Goal: Information Seeking & Learning: Learn about a topic

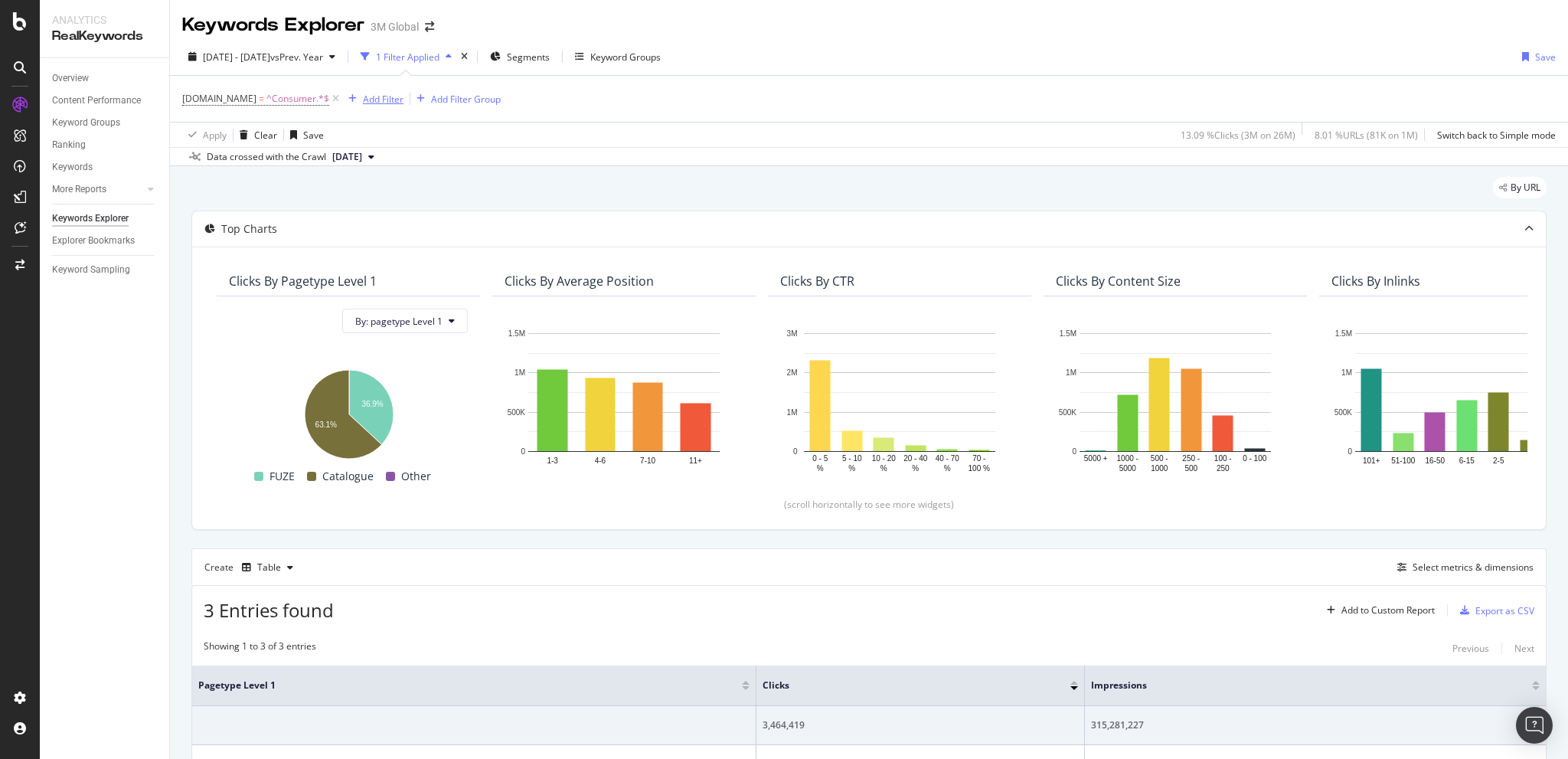
click at [392, 96] on div "Add Filter" at bounding box center [383, 99] width 41 height 13
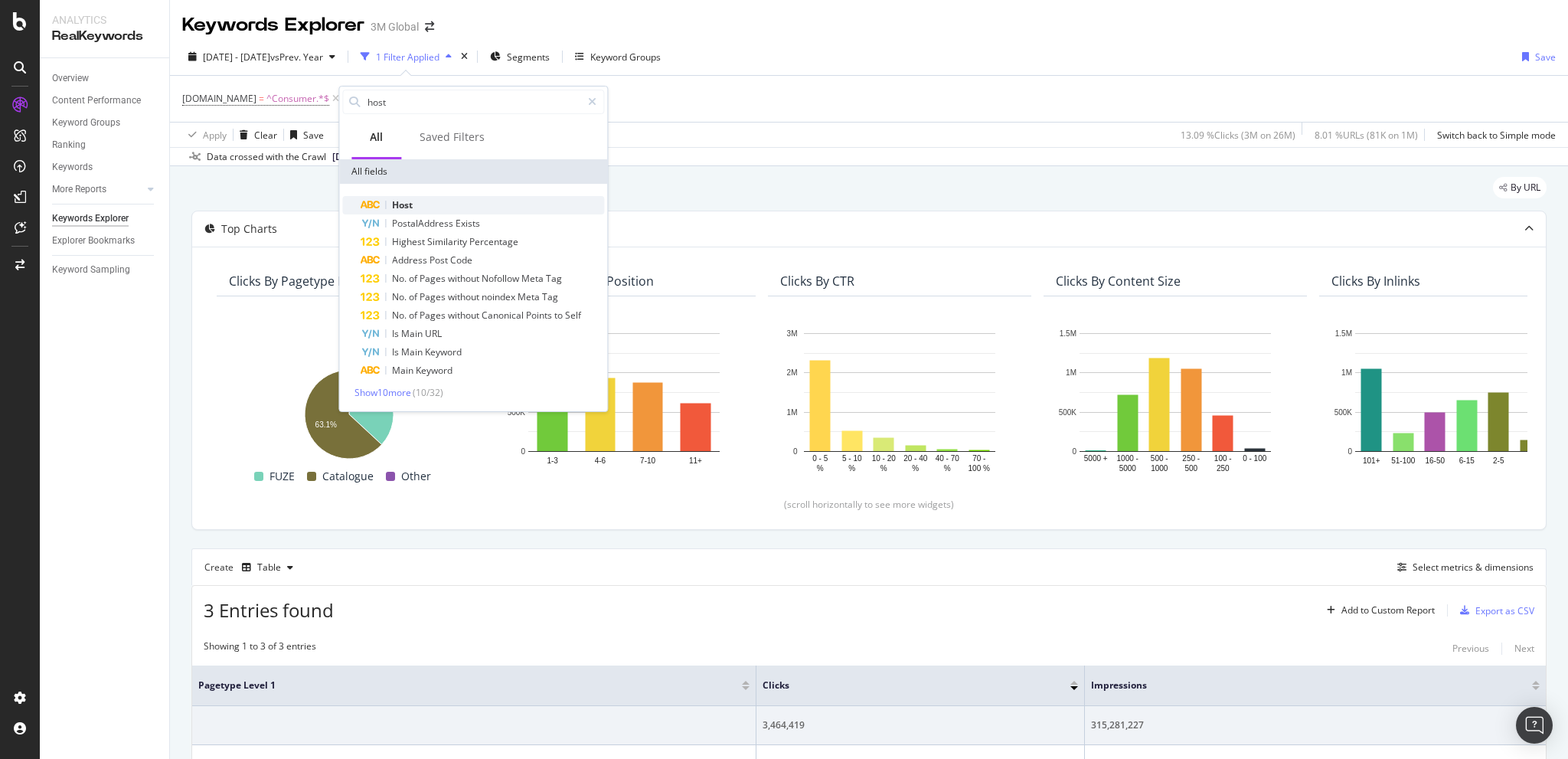
type input "host"
click at [435, 200] on div "Host" at bounding box center [483, 205] width 244 height 18
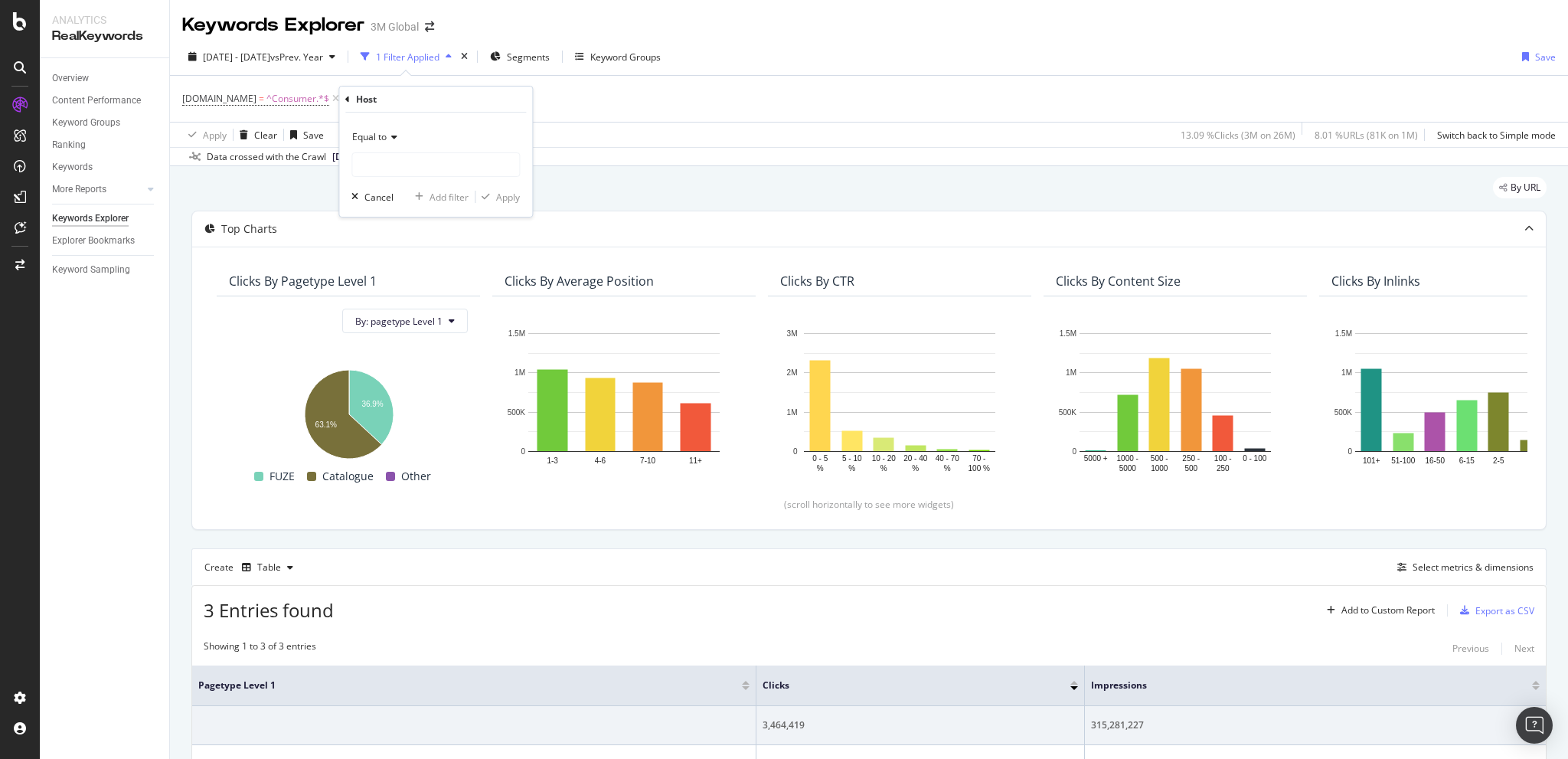
click at [386, 139] on span "Equal to" at bounding box center [370, 136] width 34 height 13
click at [426, 284] on div "Contains" at bounding box center [438, 288] width 164 height 20
click at [385, 159] on input "text" at bounding box center [436, 164] width 167 height 25
type input "command"
click at [507, 195] on div "Apply" at bounding box center [509, 197] width 24 height 13
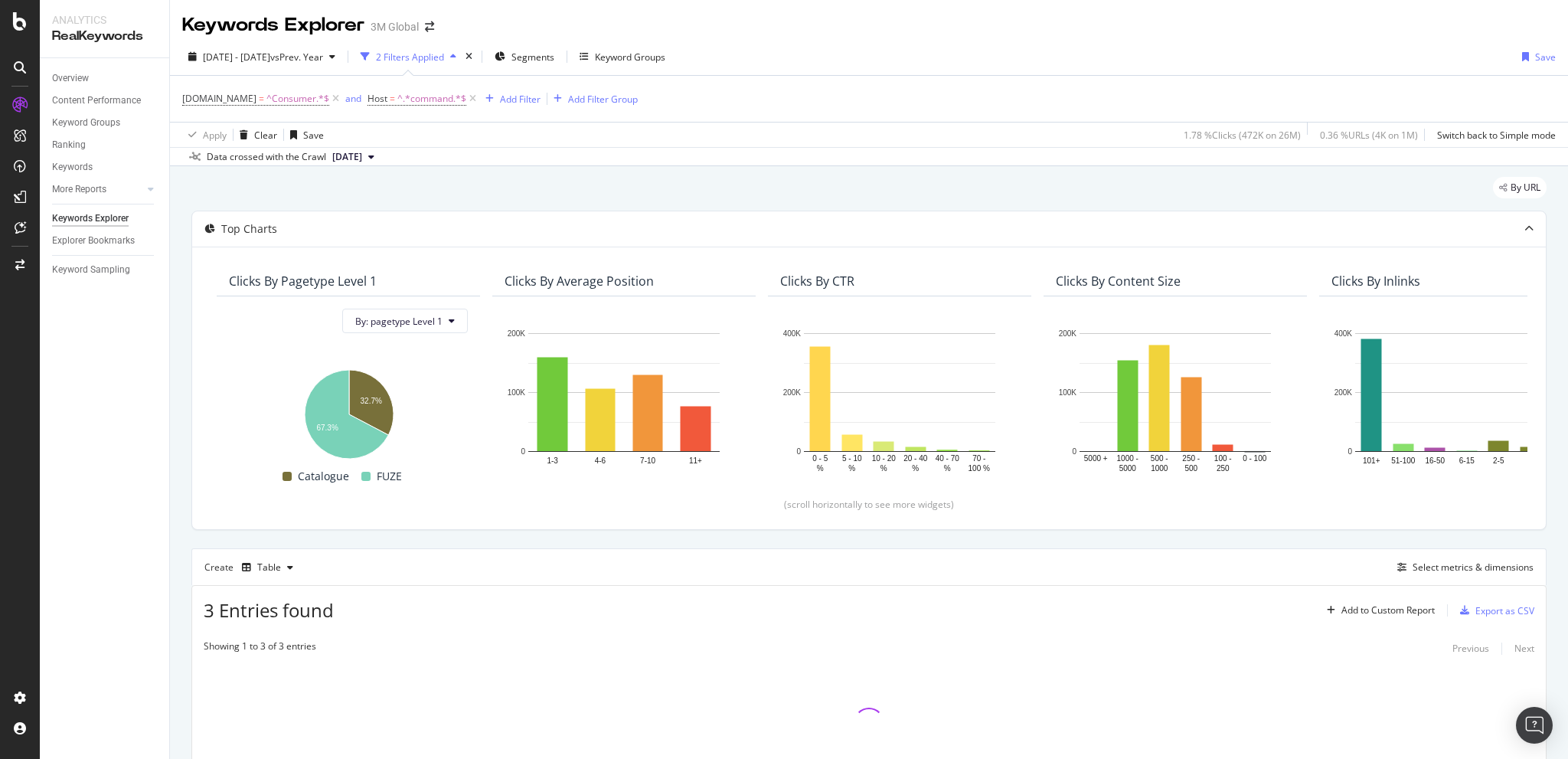
click at [525, 173] on div "By URL Top Charts Clicks By pagetype Level 1 By: pagetype Level 1 Hold CTRL whi…" at bounding box center [868, 517] width 1398 height 703
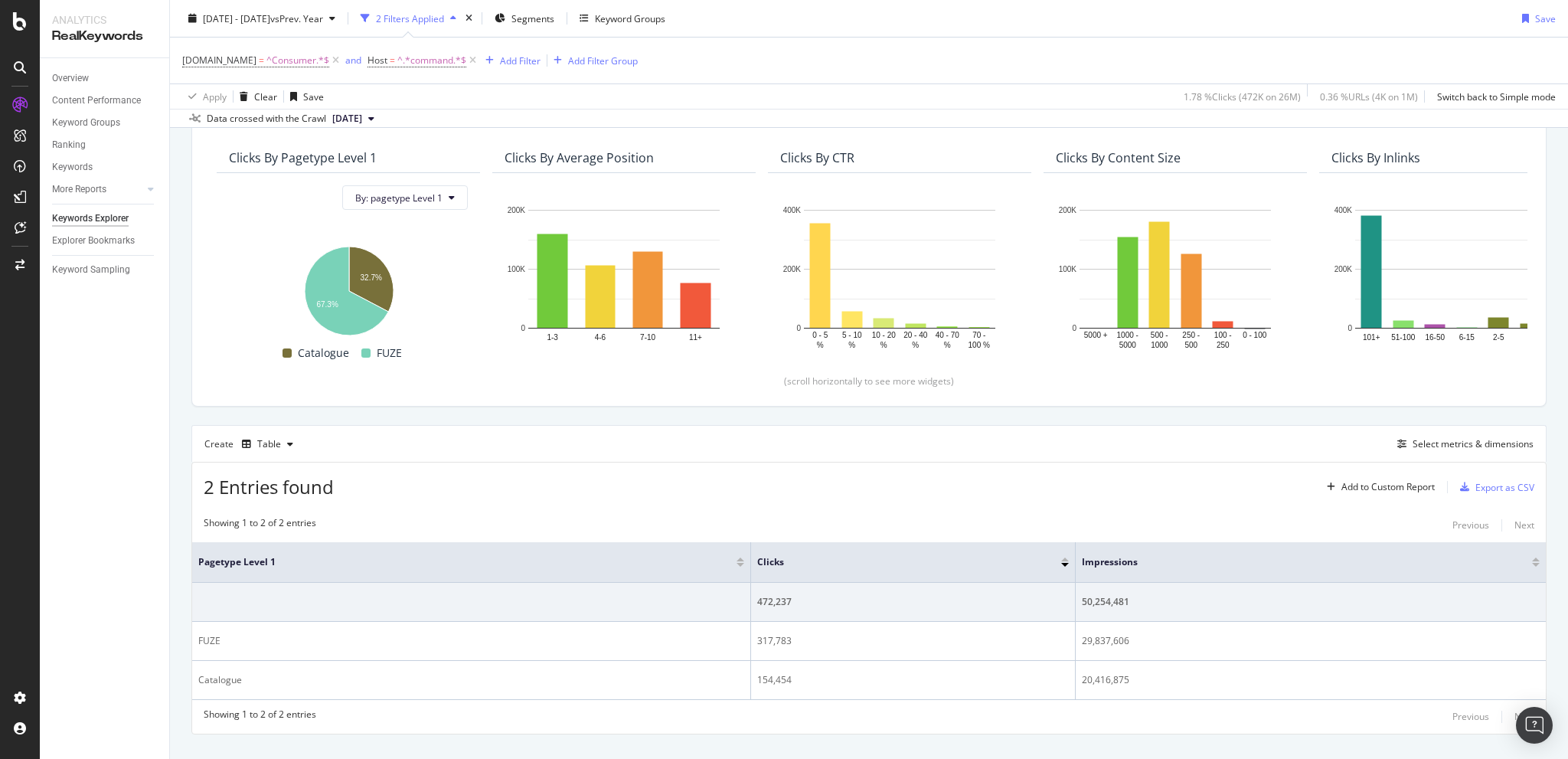
scroll to position [150, 0]
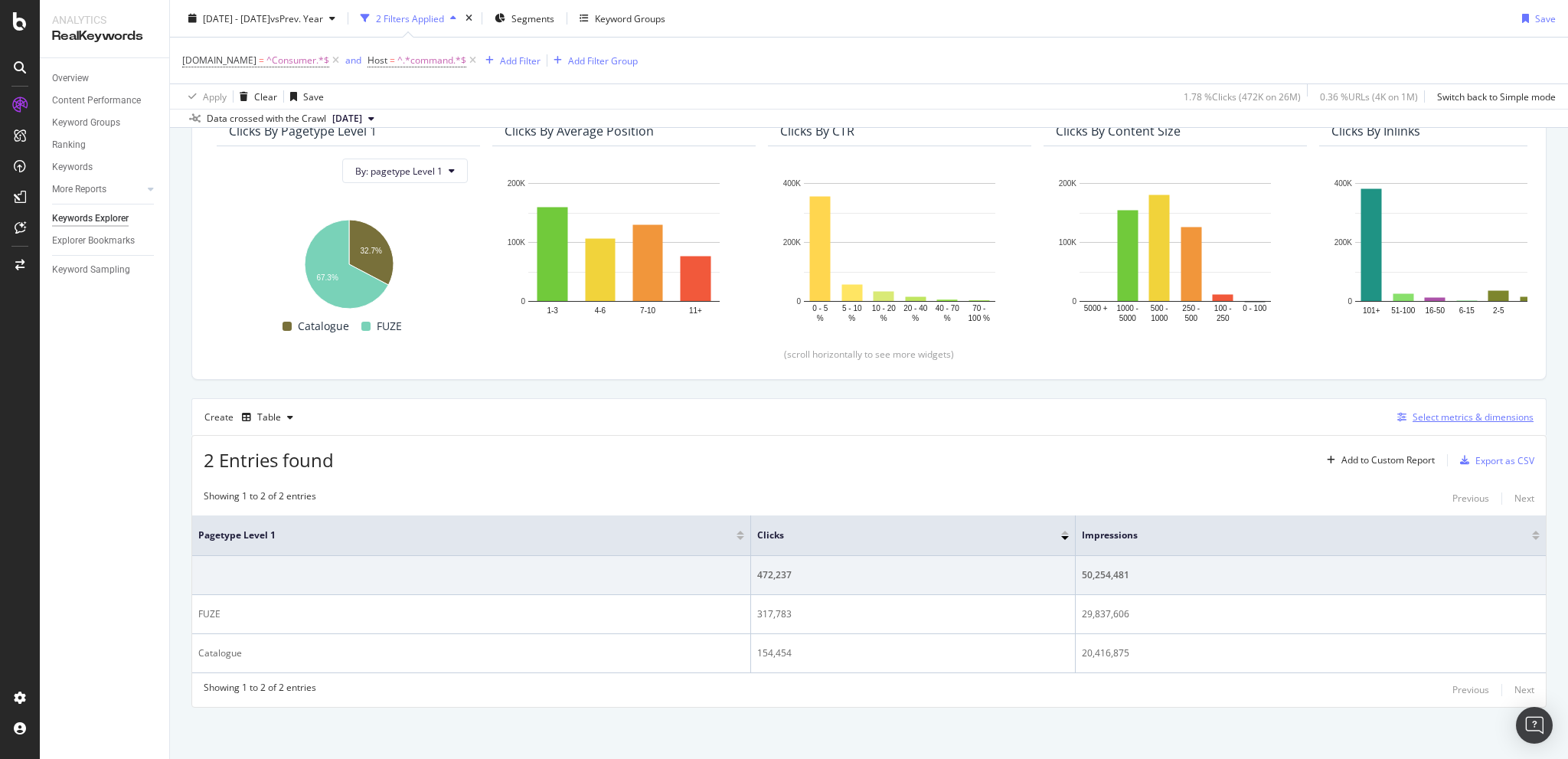
click at [1441, 412] on div "Select metrics & dimensions" at bounding box center [1473, 417] width 121 height 13
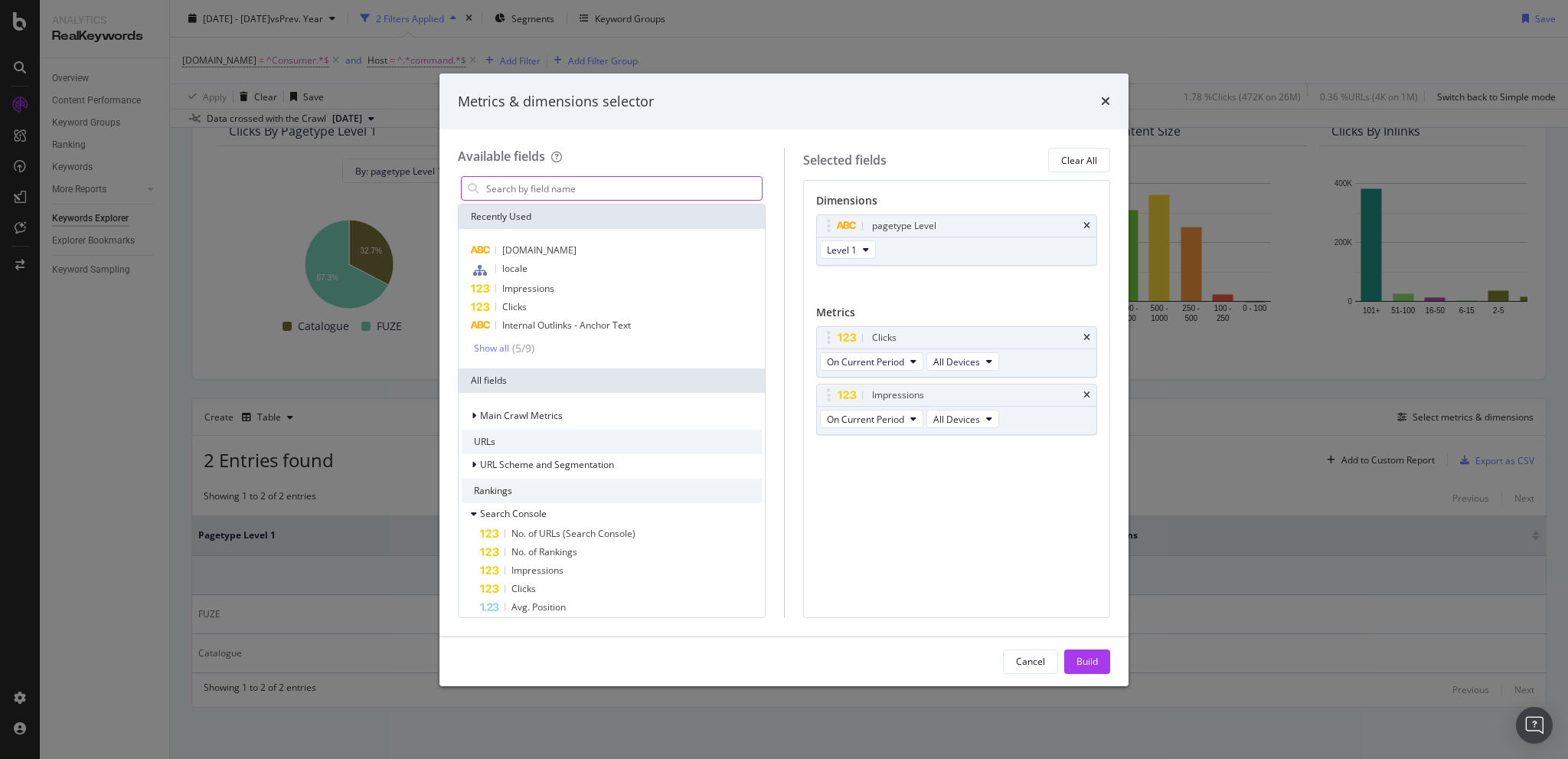
click at [604, 186] on input "modal" at bounding box center [623, 188] width 277 height 23
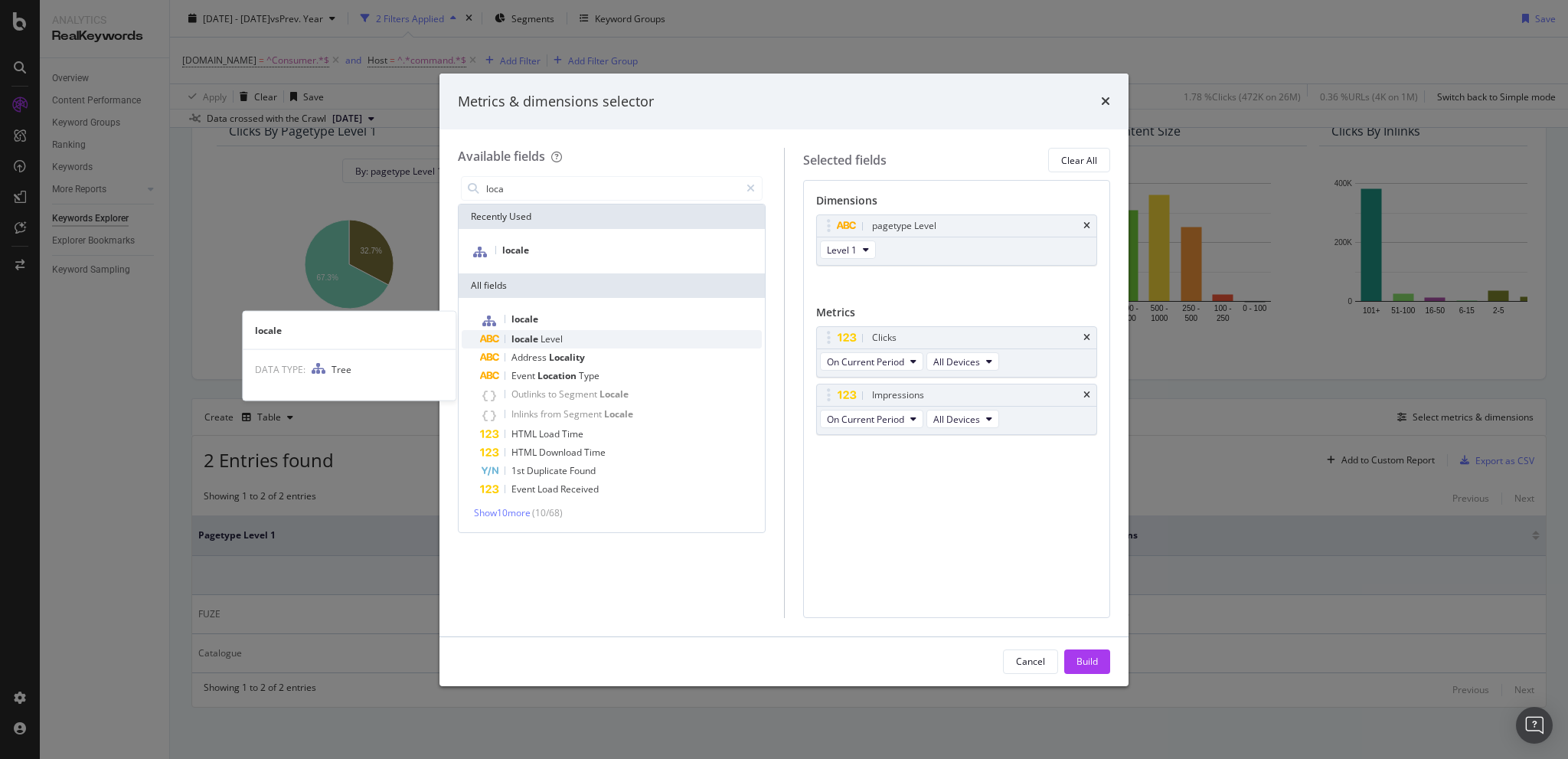
type input "loca"
click at [566, 333] on div "locale Level" at bounding box center [621, 339] width 282 height 18
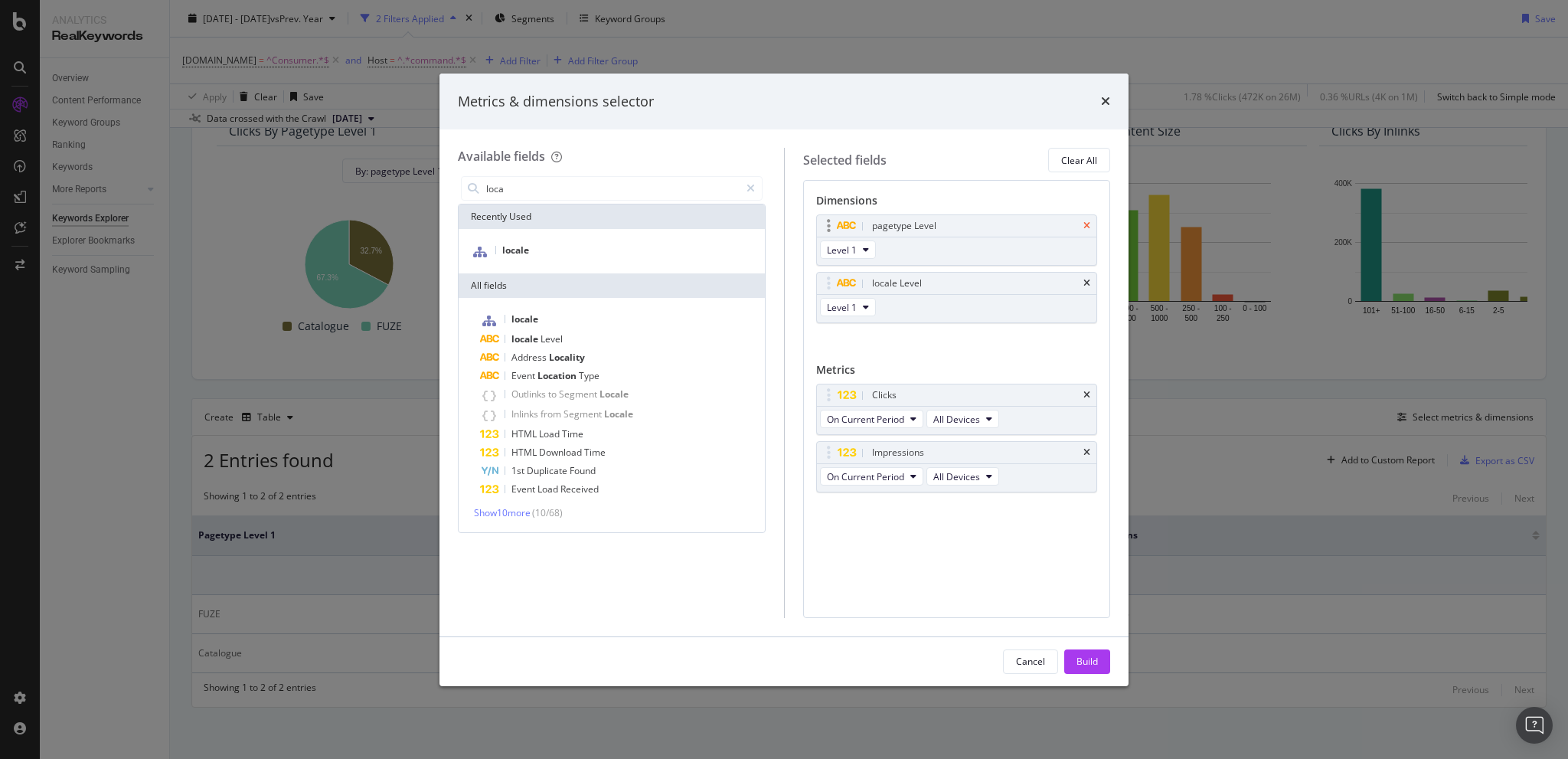
click at [1084, 225] on icon "times" at bounding box center [1086, 225] width 7 height 9
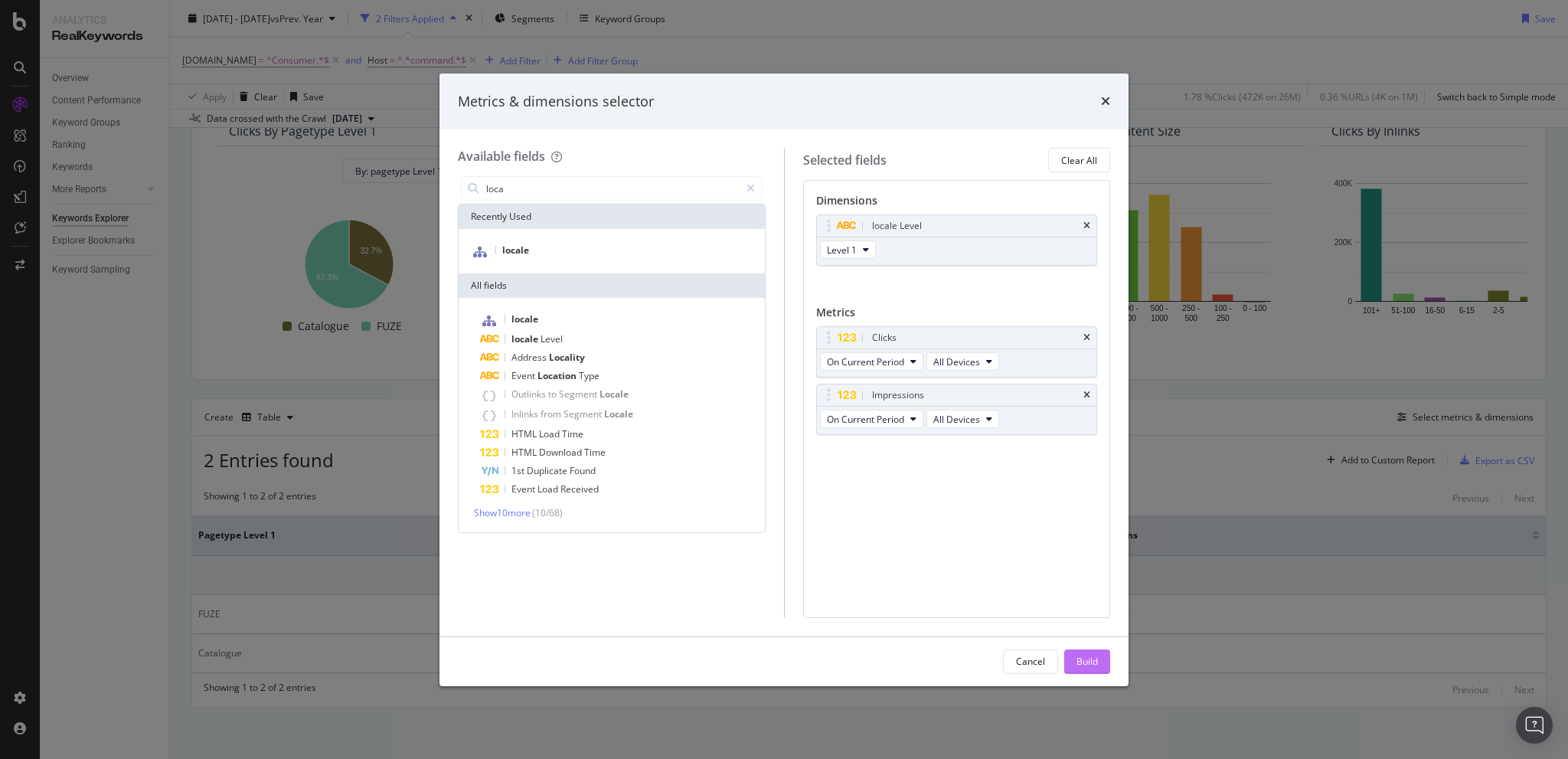
click at [1084, 655] on div "Build" at bounding box center [1086, 661] width 21 height 13
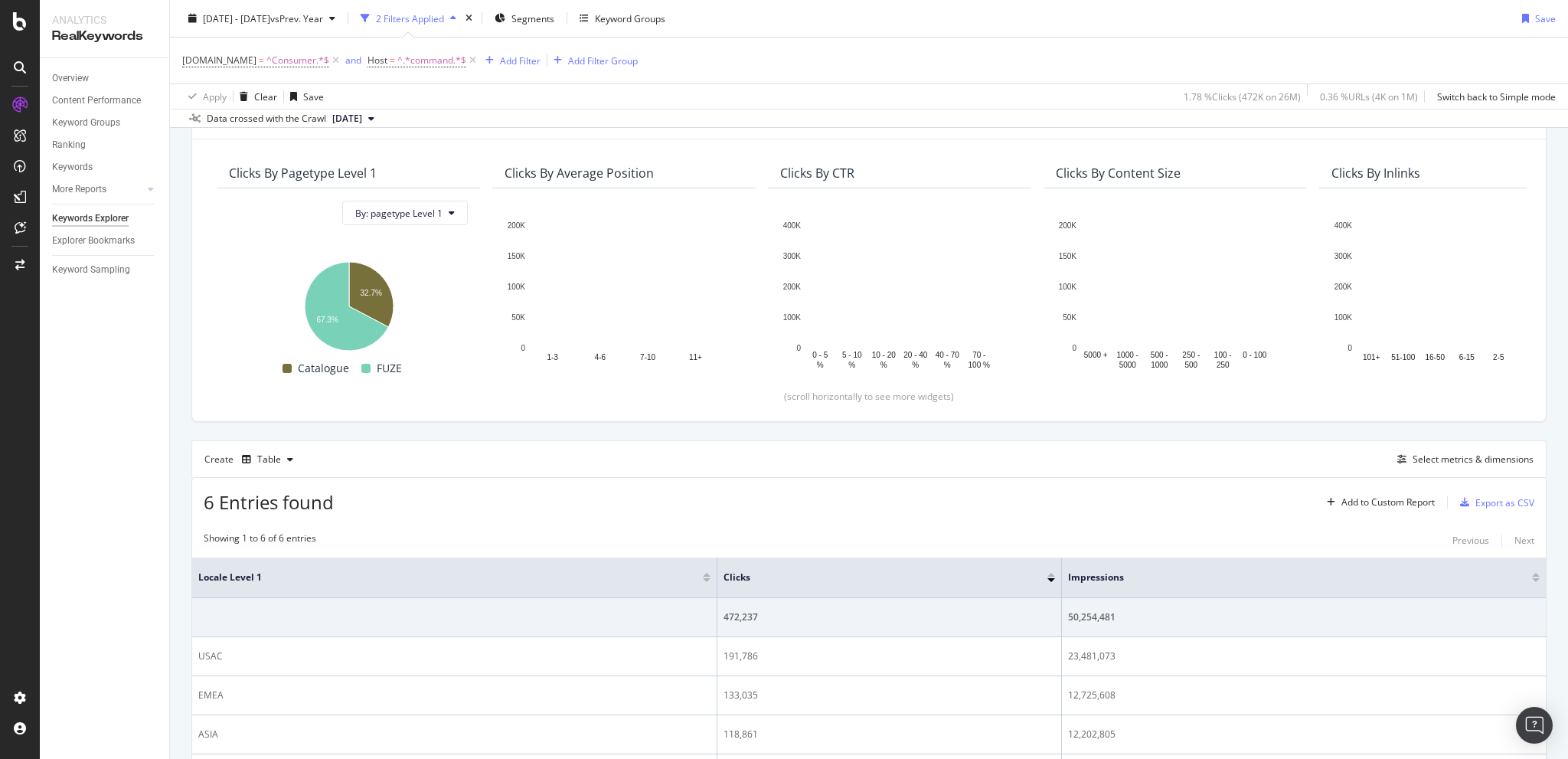
scroll to position [287, 0]
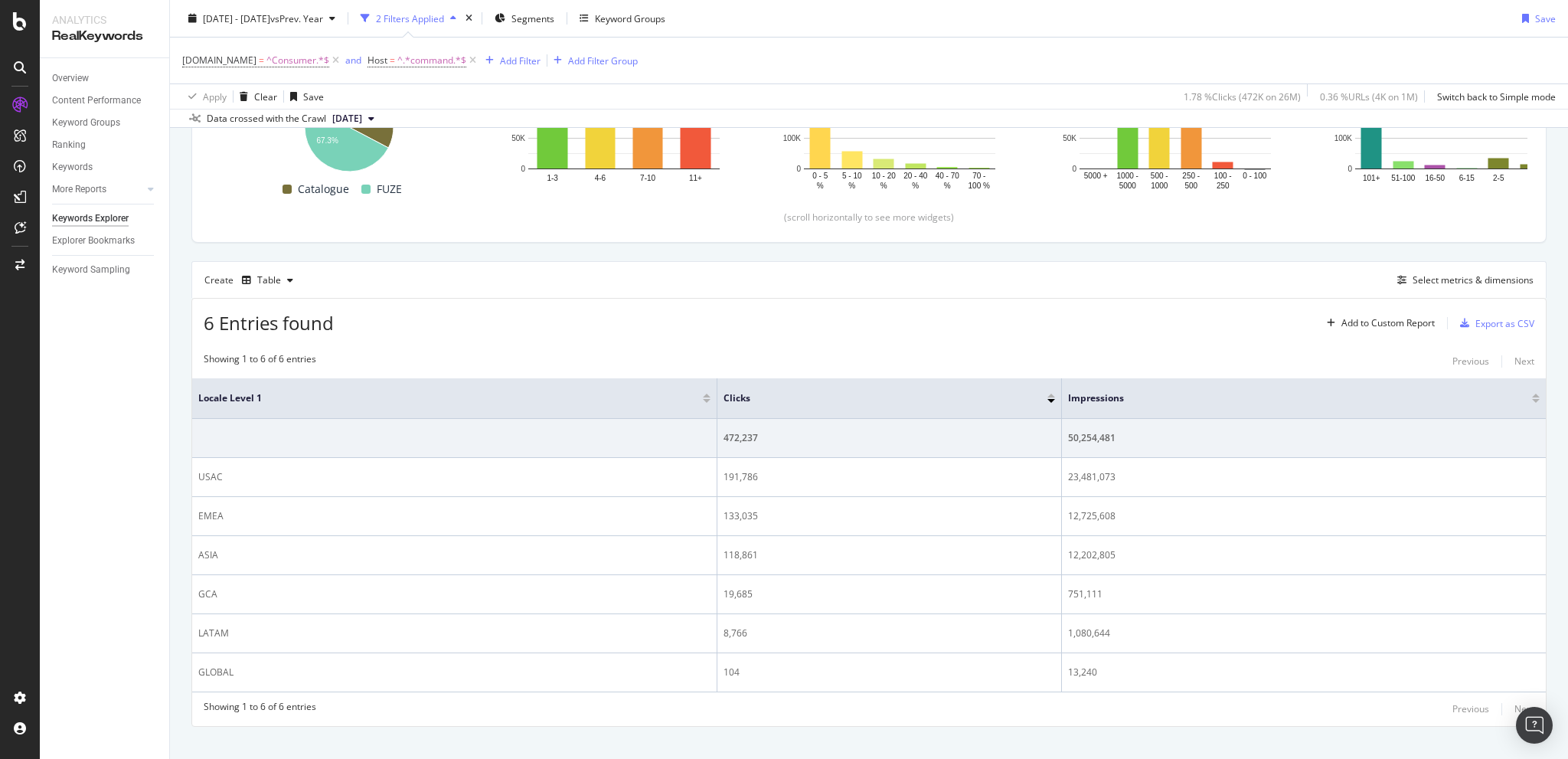
click at [674, 314] on div "6 Entries found Add to Custom Report Export as CSV" at bounding box center [868, 318] width 1354 height 38
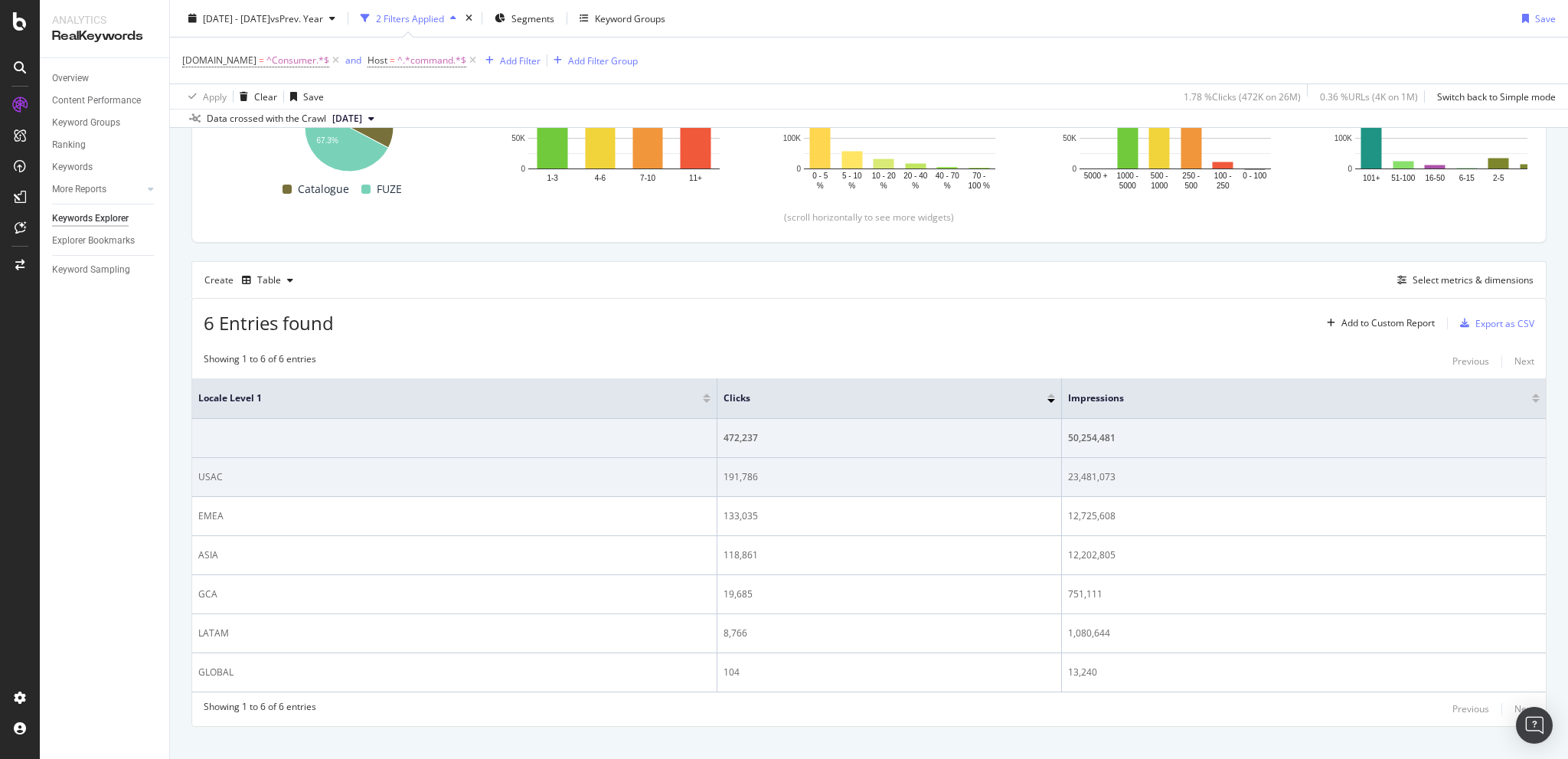
scroll to position [0, 0]
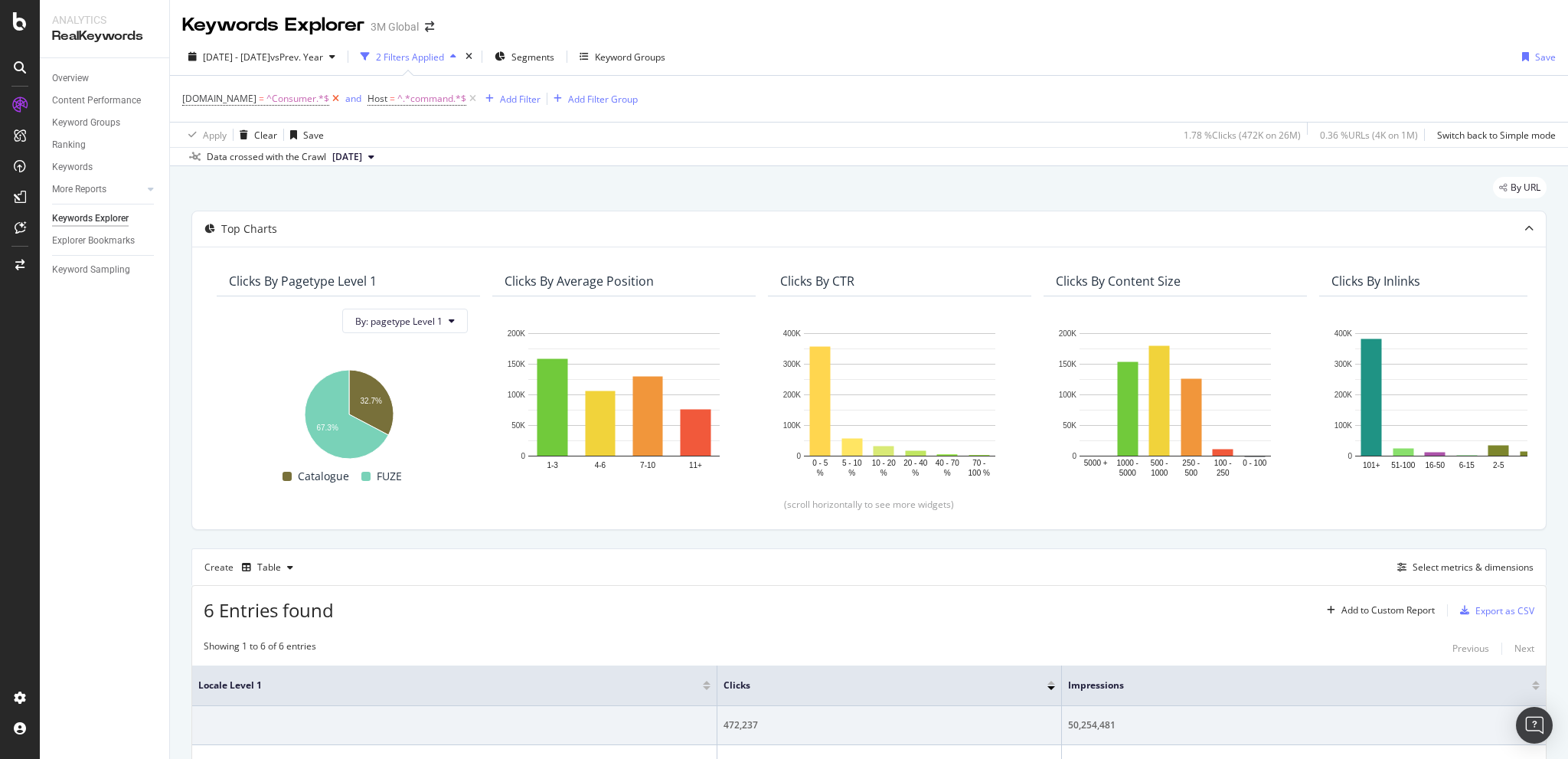
click at [334, 98] on icon at bounding box center [336, 98] width 13 height 15
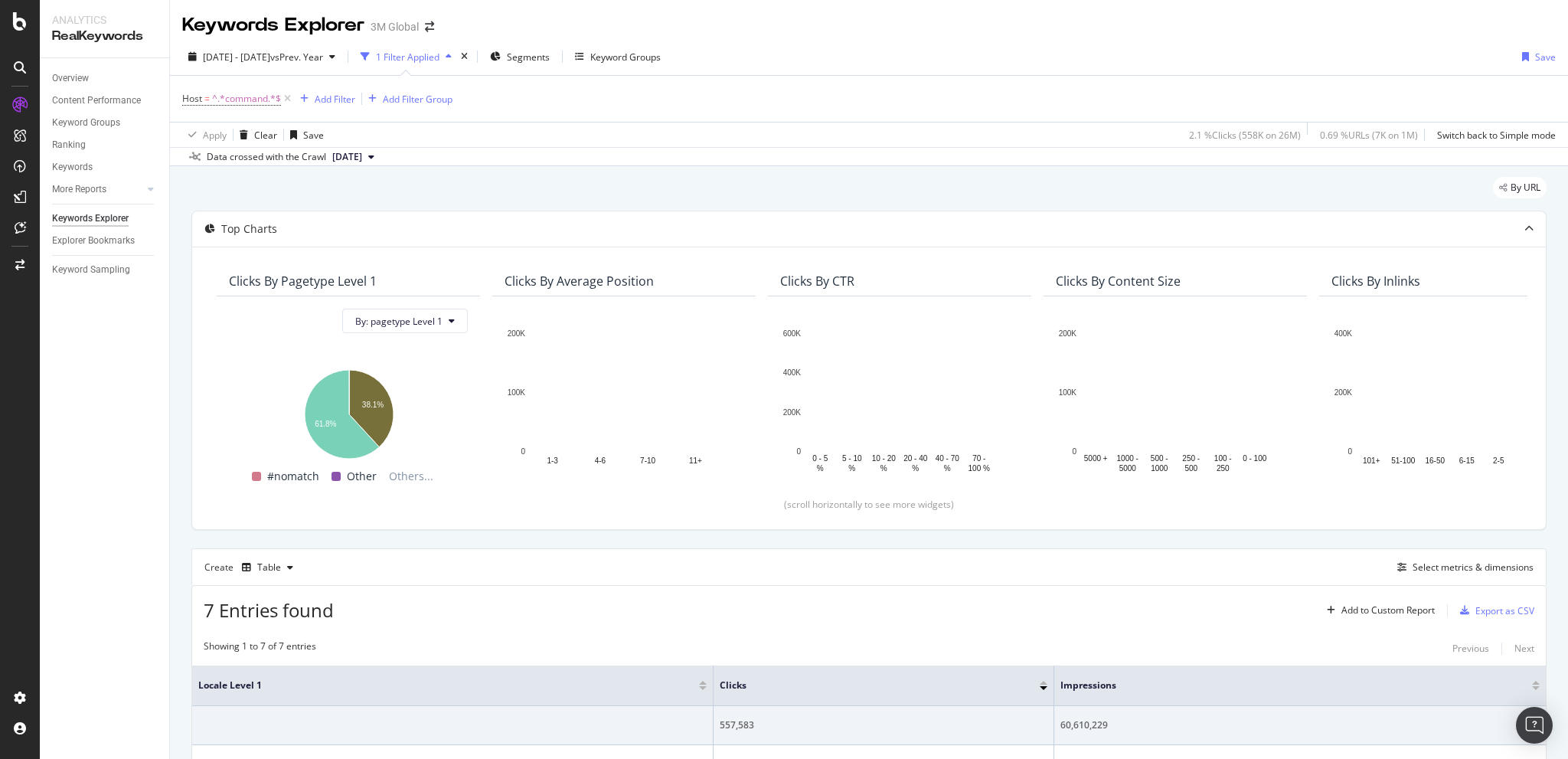
scroll to position [344, 0]
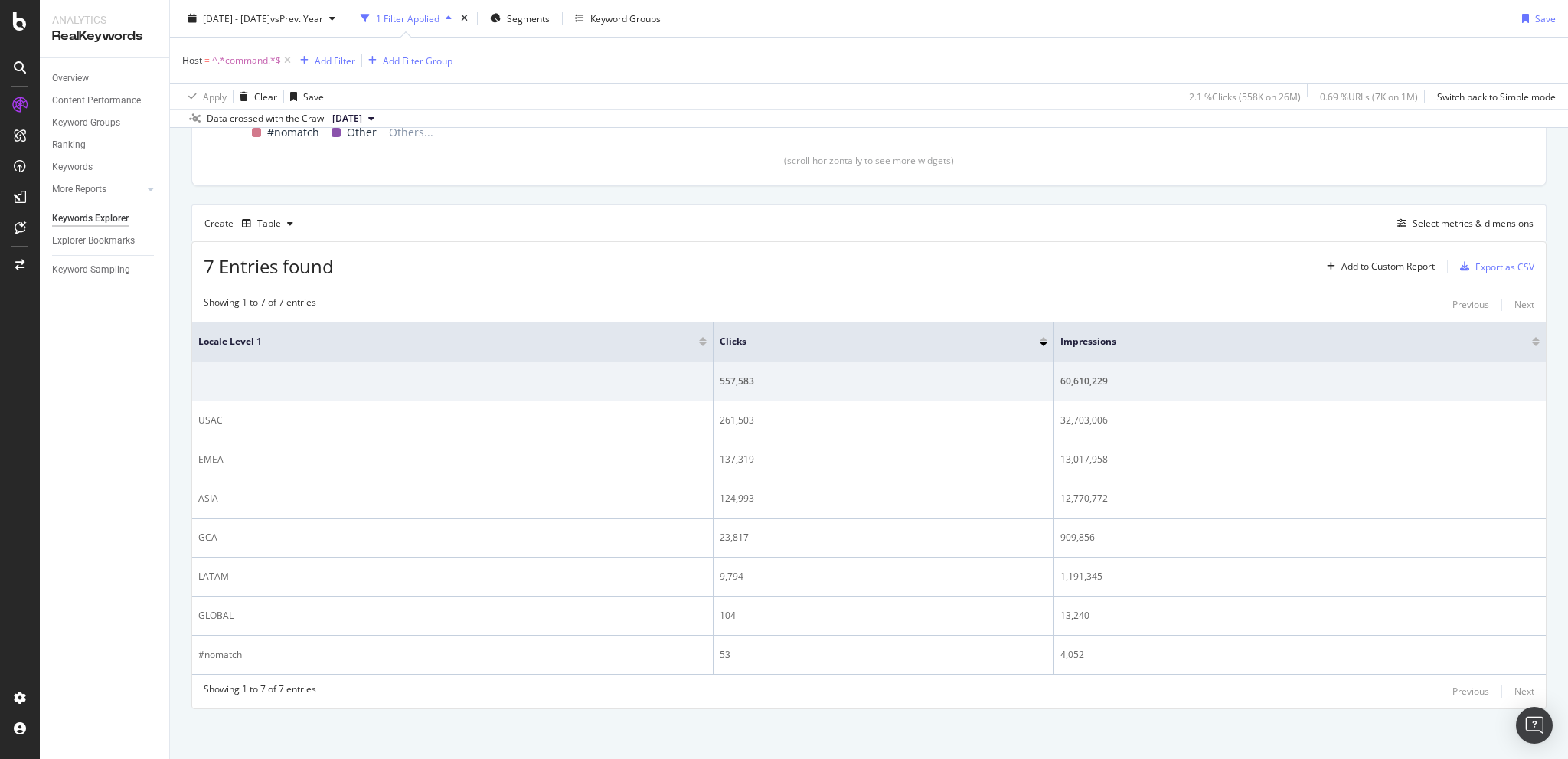
click at [1090, 210] on div "Create Table Select metrics & dimensions" at bounding box center [869, 223] width 1355 height 37
click at [797, 218] on div "Create Table Select metrics & dimensions" at bounding box center [869, 223] width 1355 height 37
